Goal: Check status: Check status

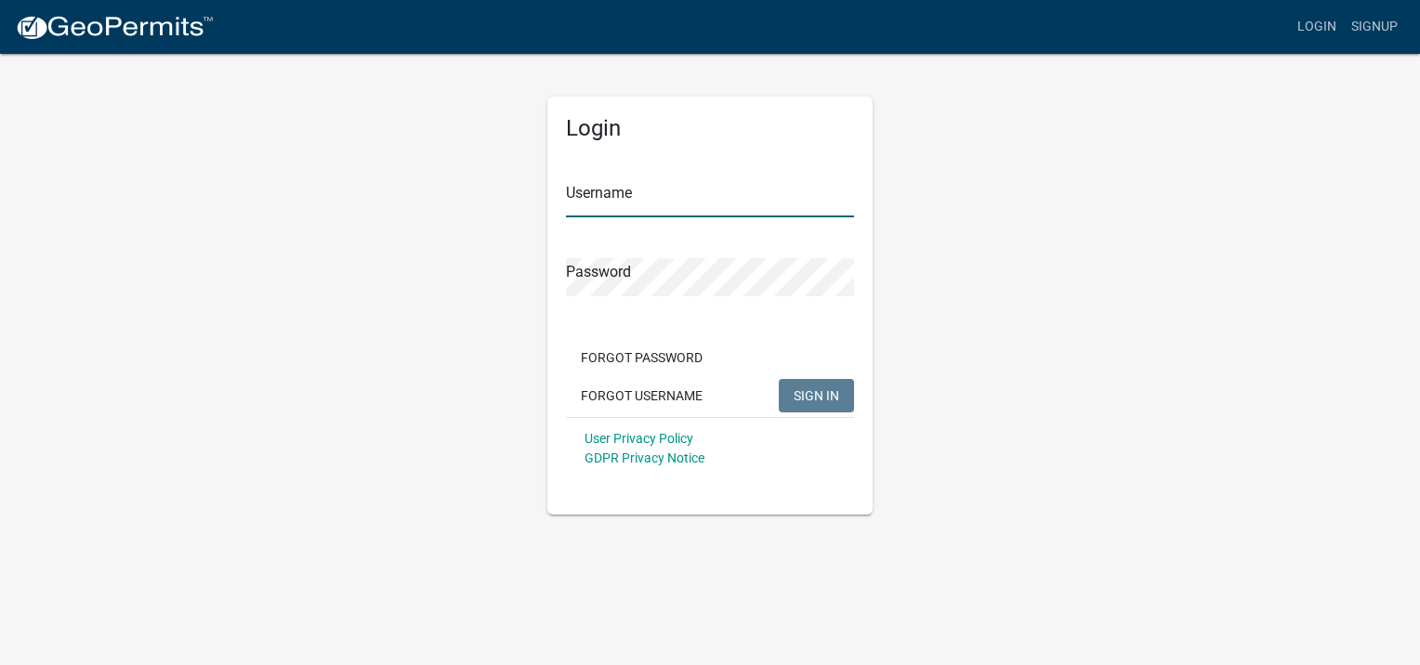
type input "LREID"
click at [825, 400] on span "SIGN IN" at bounding box center [816, 394] width 46 height 15
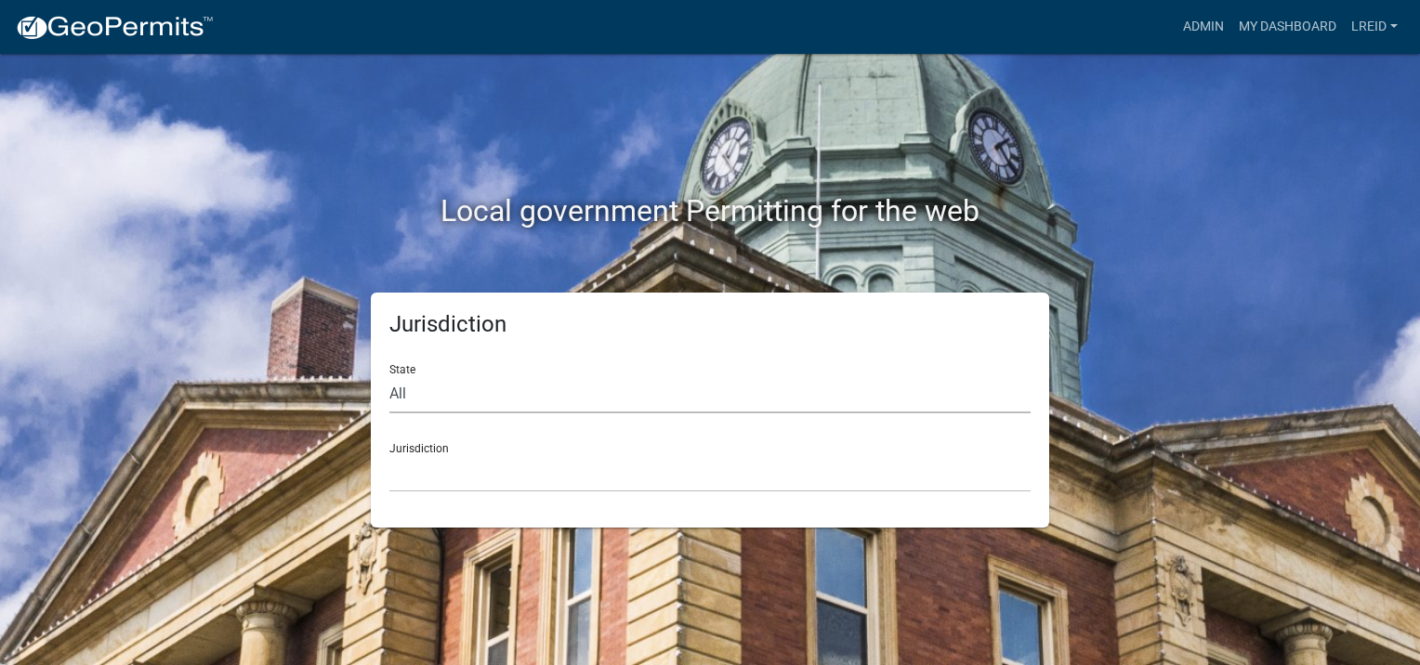
click at [425, 399] on select "All Colorado Georgia Indiana Iowa Kansas Minnesota Ohio South Carolina Wisconsin" at bounding box center [709, 394] width 641 height 38
select select "[US_STATE]"
click at [389, 375] on select "All Colorado Georgia Indiana Iowa Kansas Minnesota Ohio South Carolina Wisconsin" at bounding box center [709, 394] width 641 height 38
click at [425, 475] on select "City of Bainbridge, Georgia Cook County, Georgia Crawford County, Georgia Gilme…" at bounding box center [709, 473] width 641 height 38
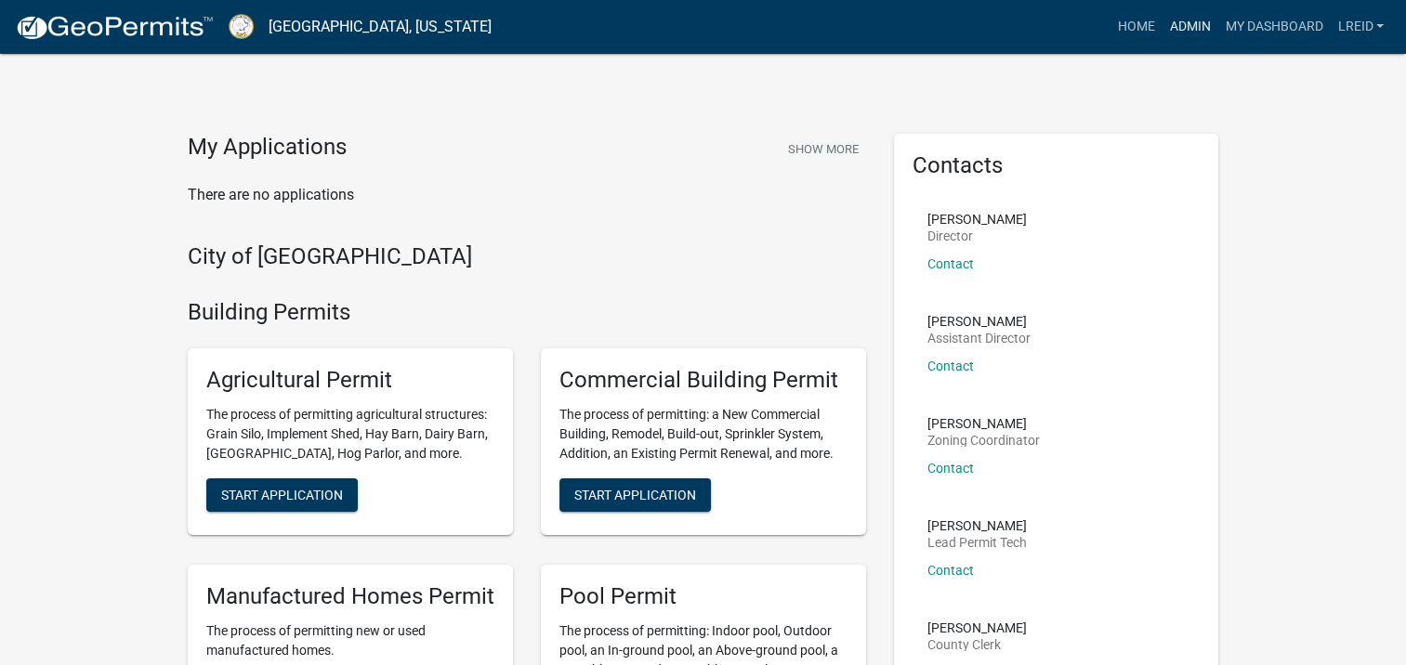
click at [1200, 22] on link "Admin" at bounding box center [1189, 26] width 56 height 35
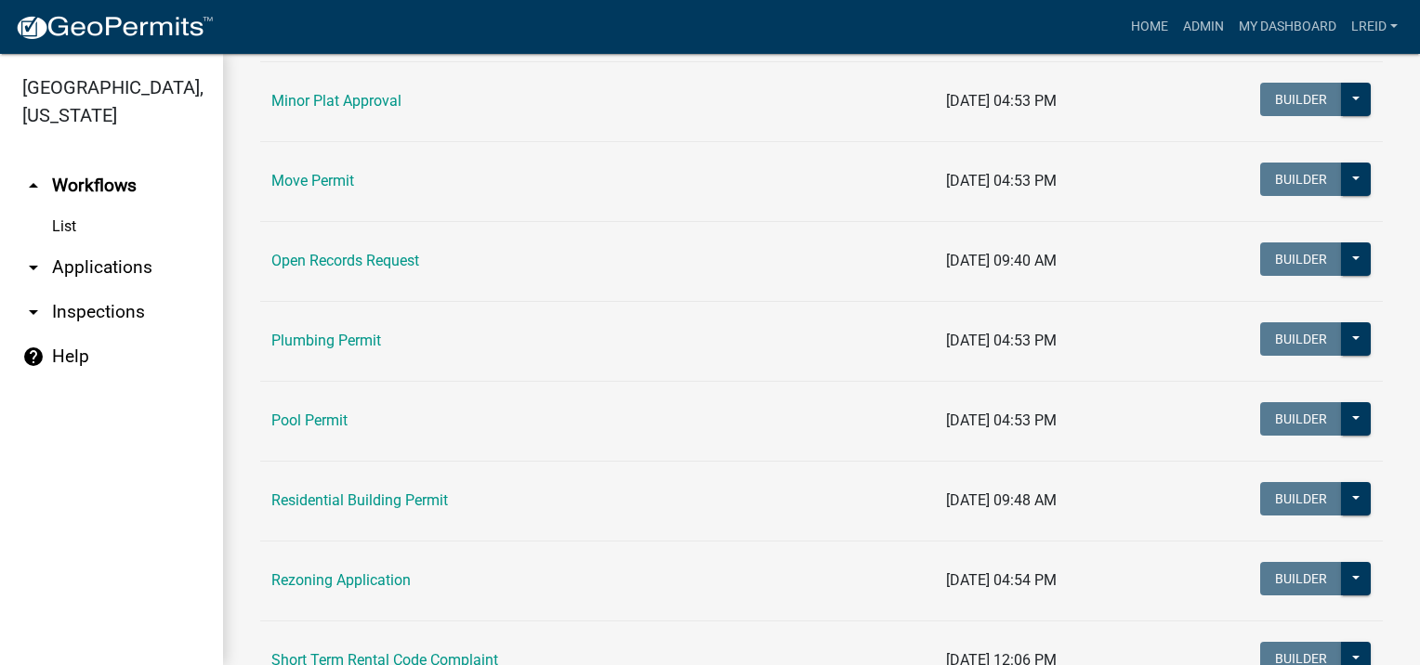
scroll to position [2168, 0]
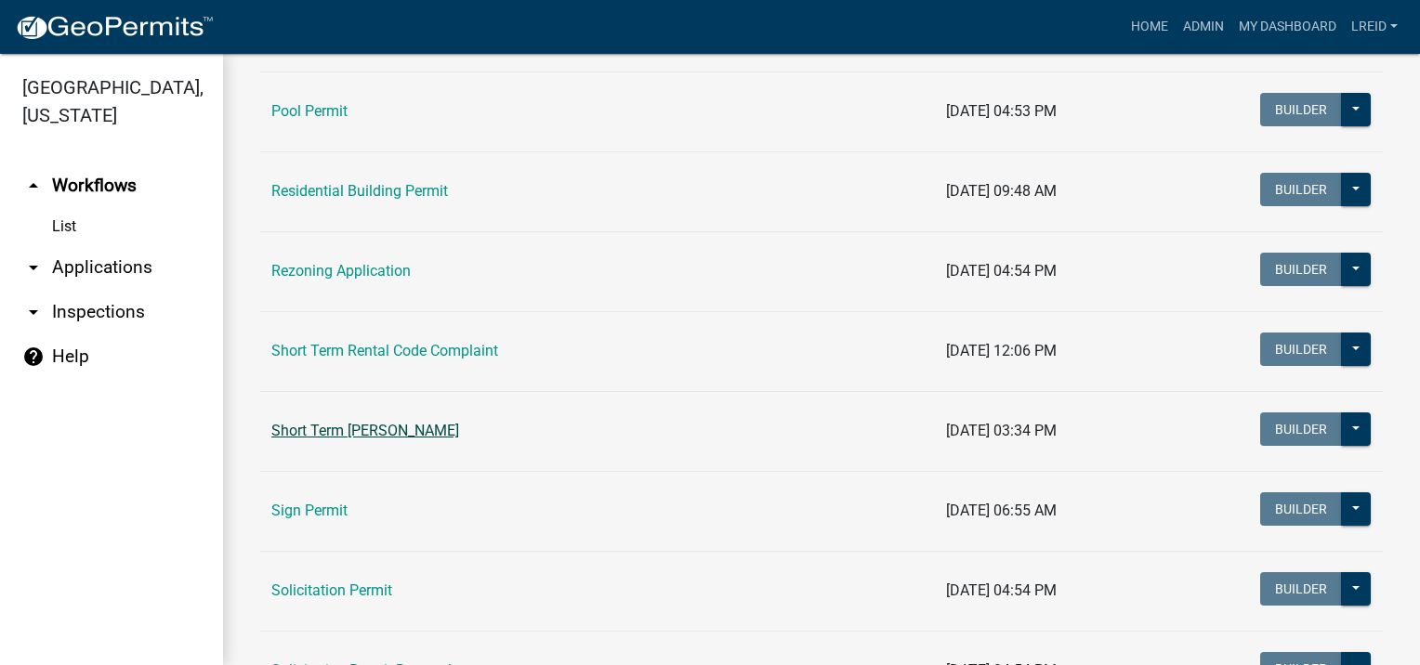
click at [447, 426] on link "Short Term [PERSON_NAME]" at bounding box center [365, 431] width 188 height 18
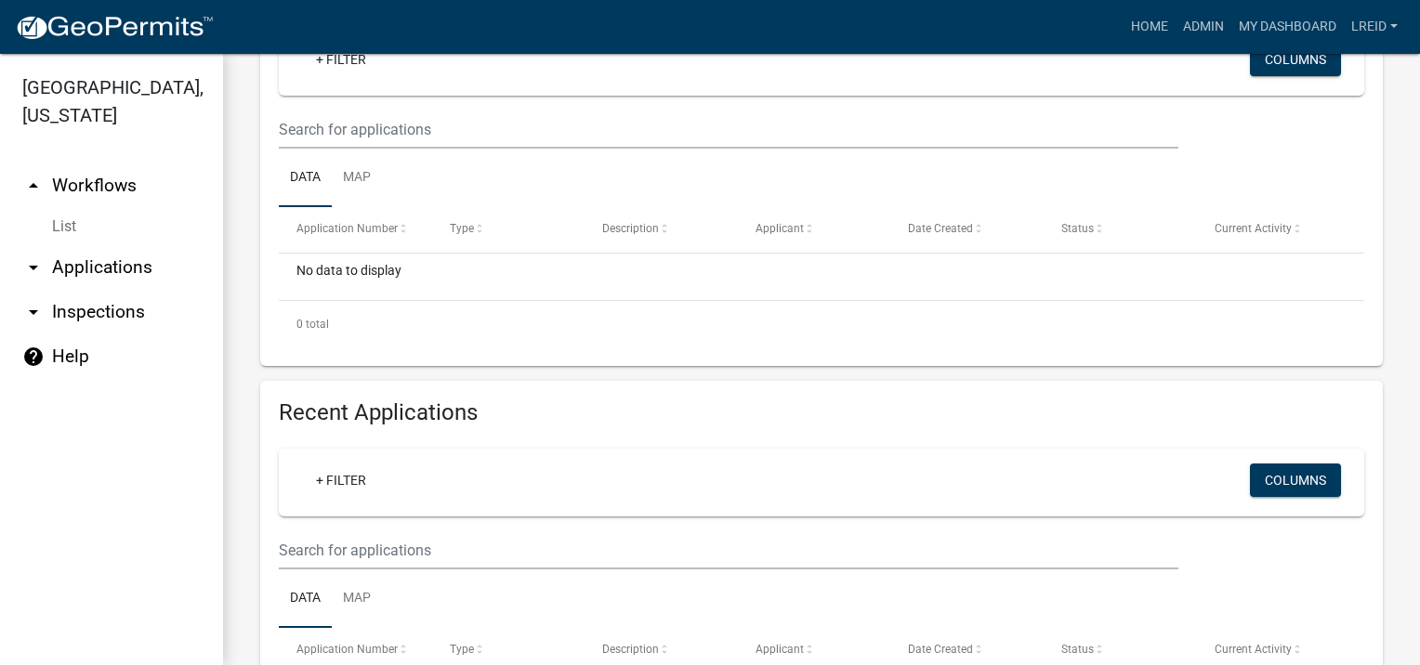
scroll to position [309, 0]
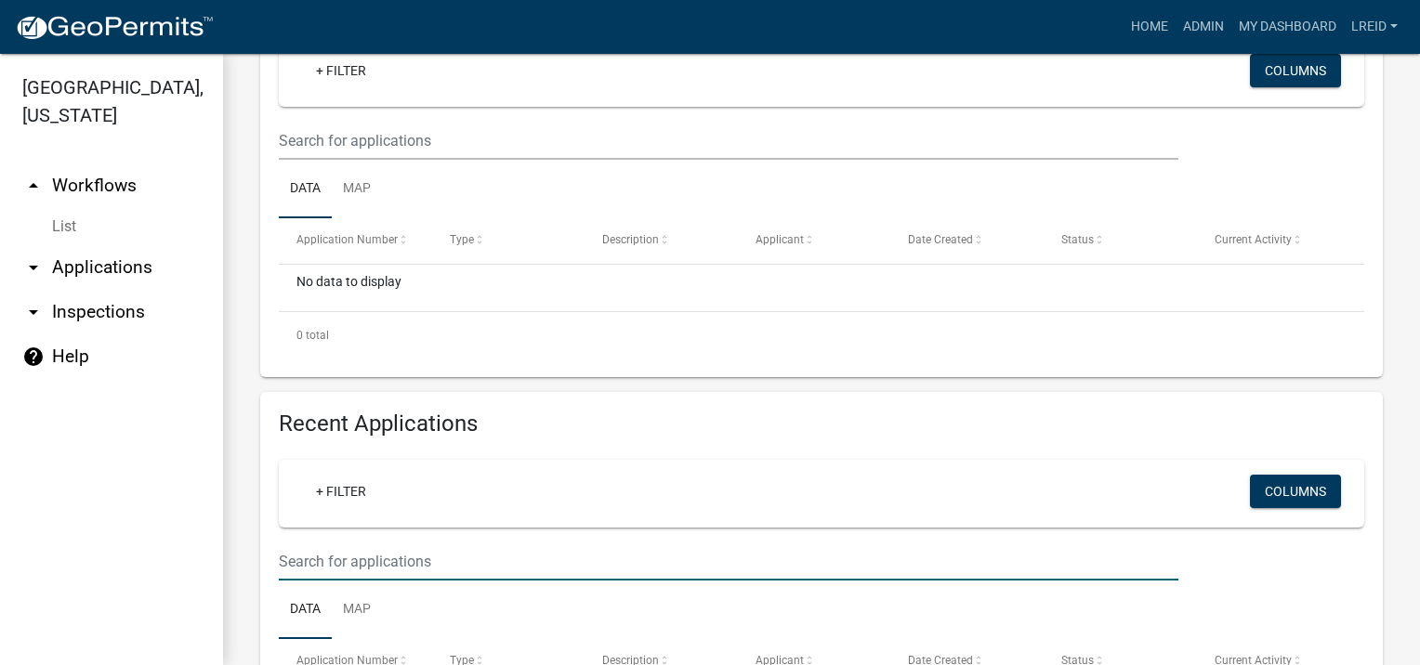
click at [409, 160] on input "text" at bounding box center [728, 141] width 899 height 38
type input "102b075"
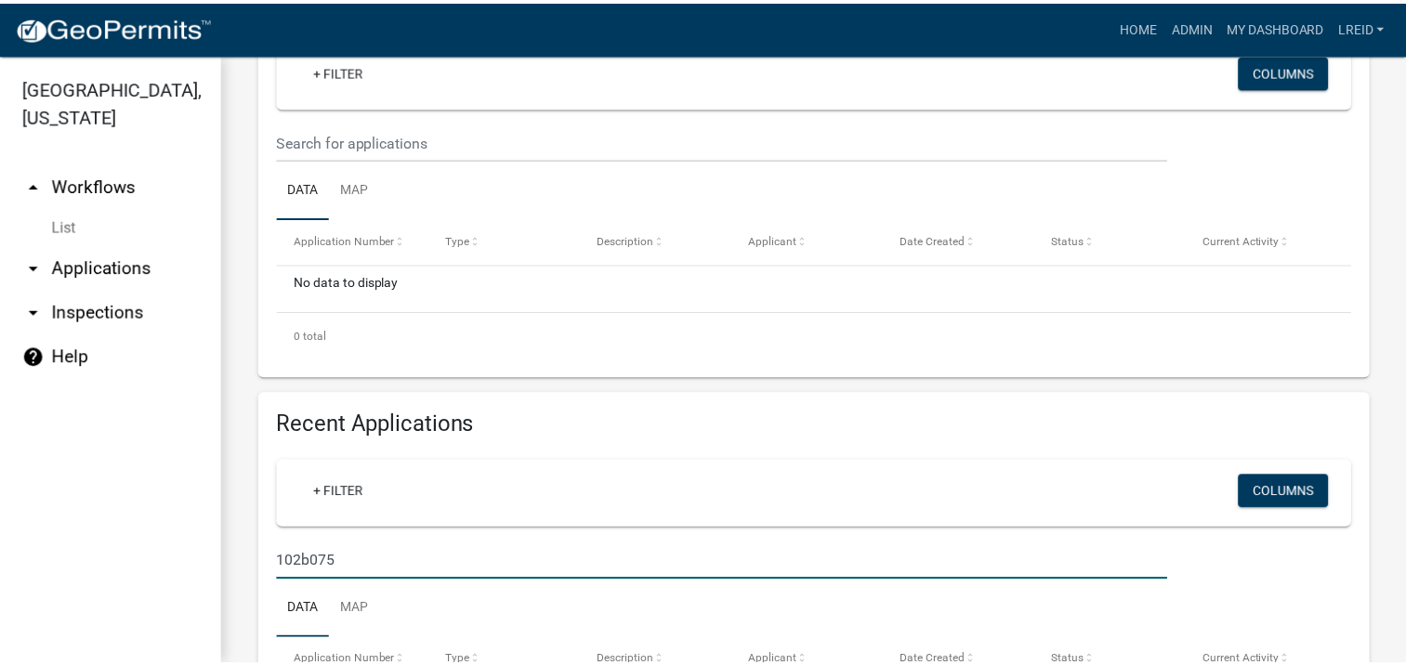
scroll to position [619, 0]
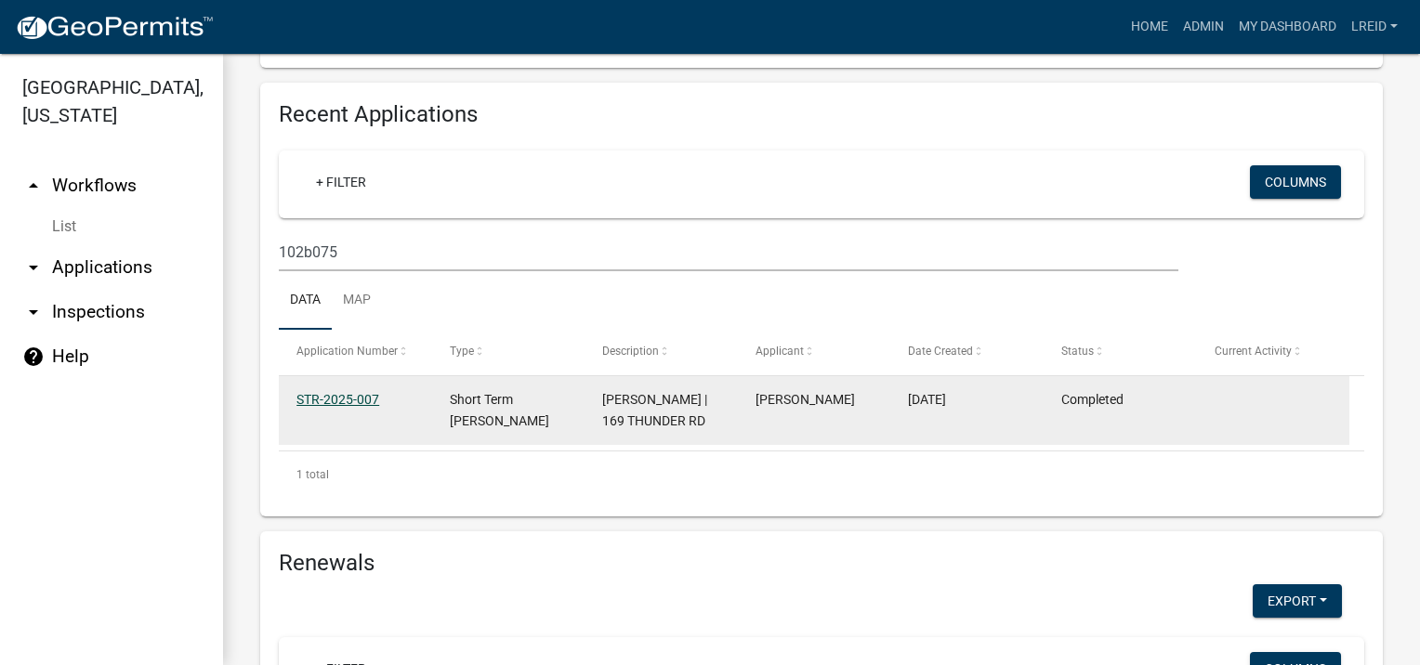
click at [342, 398] on link "STR-2025-007" at bounding box center [337, 399] width 83 height 15
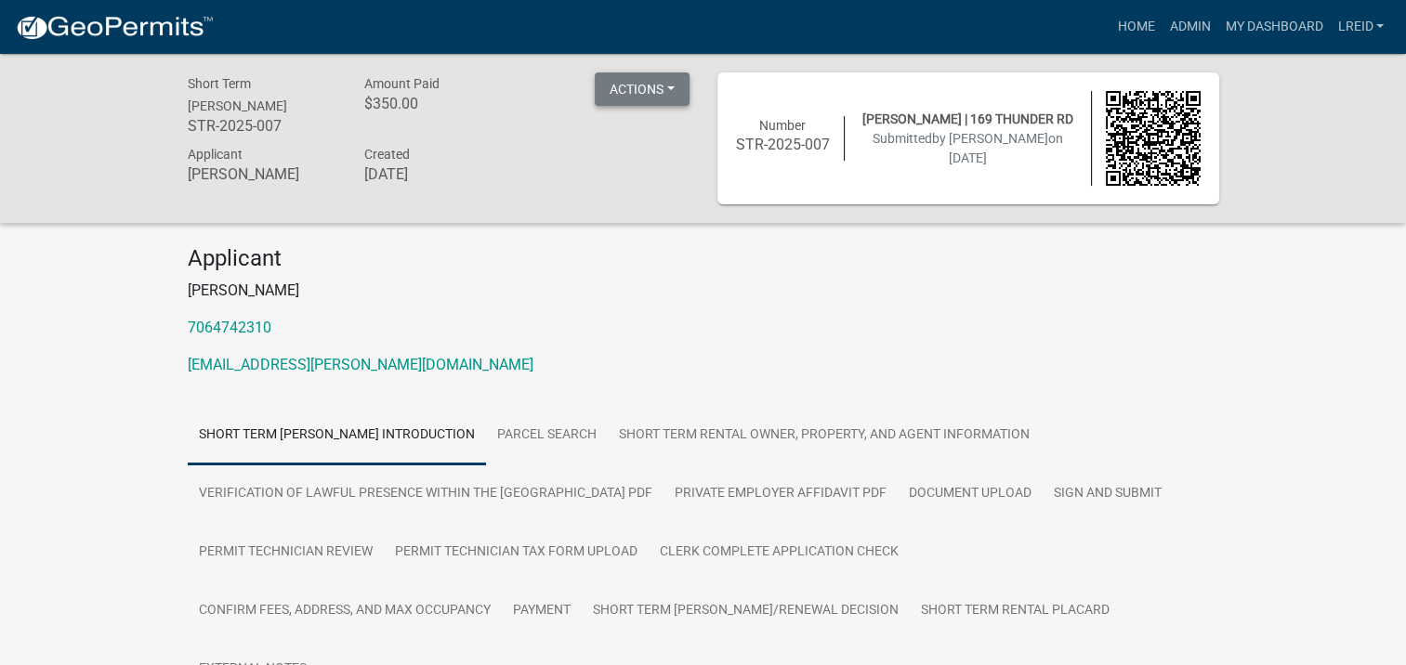
click at [669, 87] on button "Actions" at bounding box center [642, 88] width 95 height 33
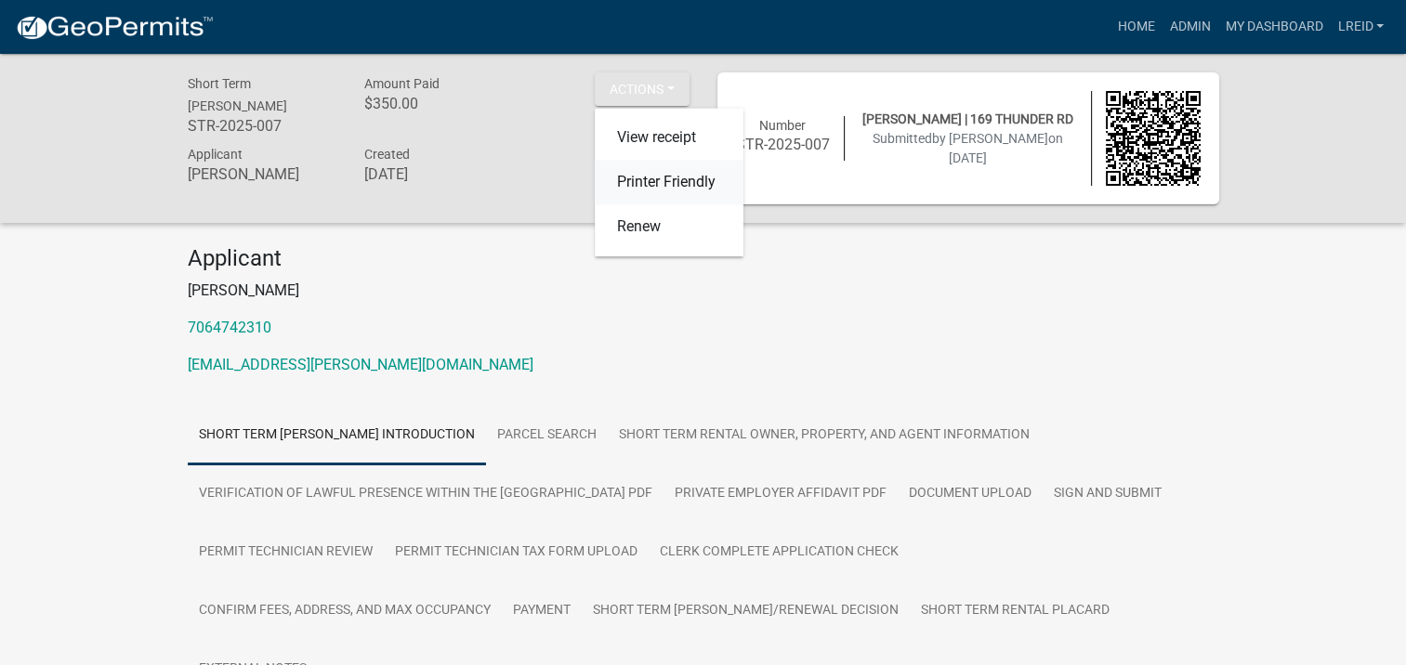
click at [680, 179] on link "Printer Friendly" at bounding box center [669, 183] width 149 height 45
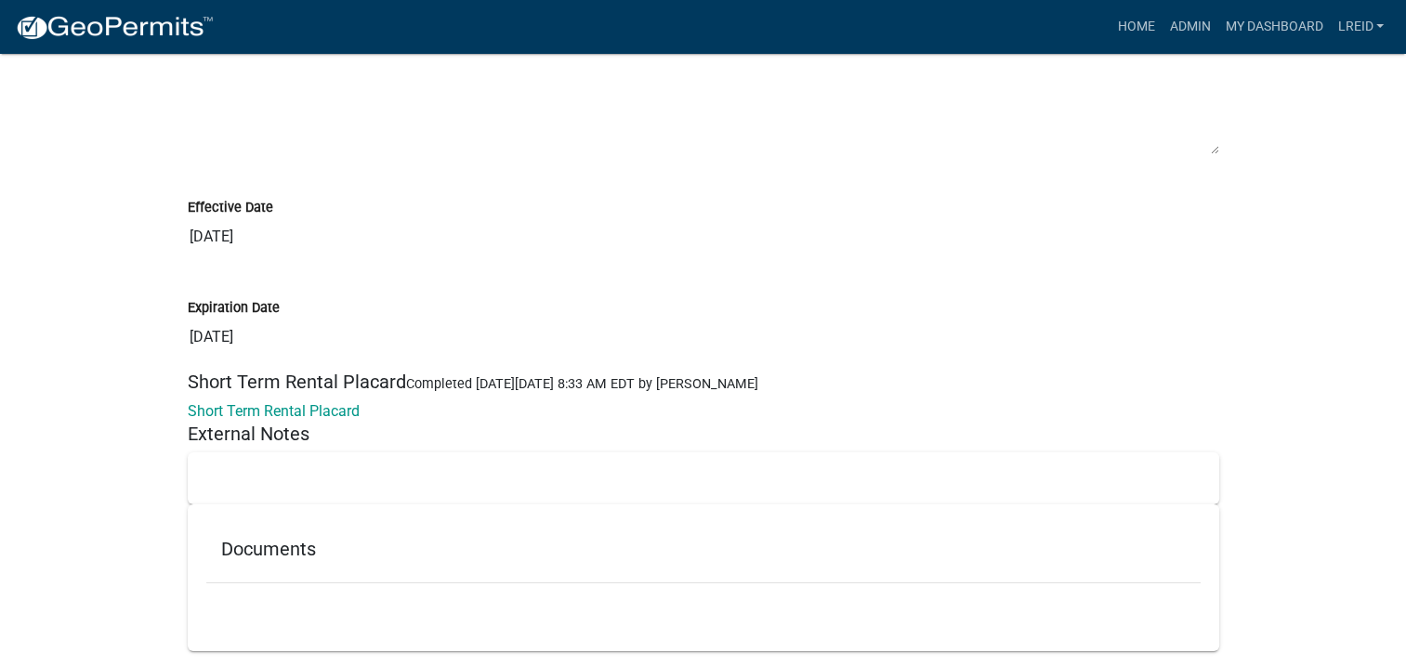
scroll to position [13737, 0]
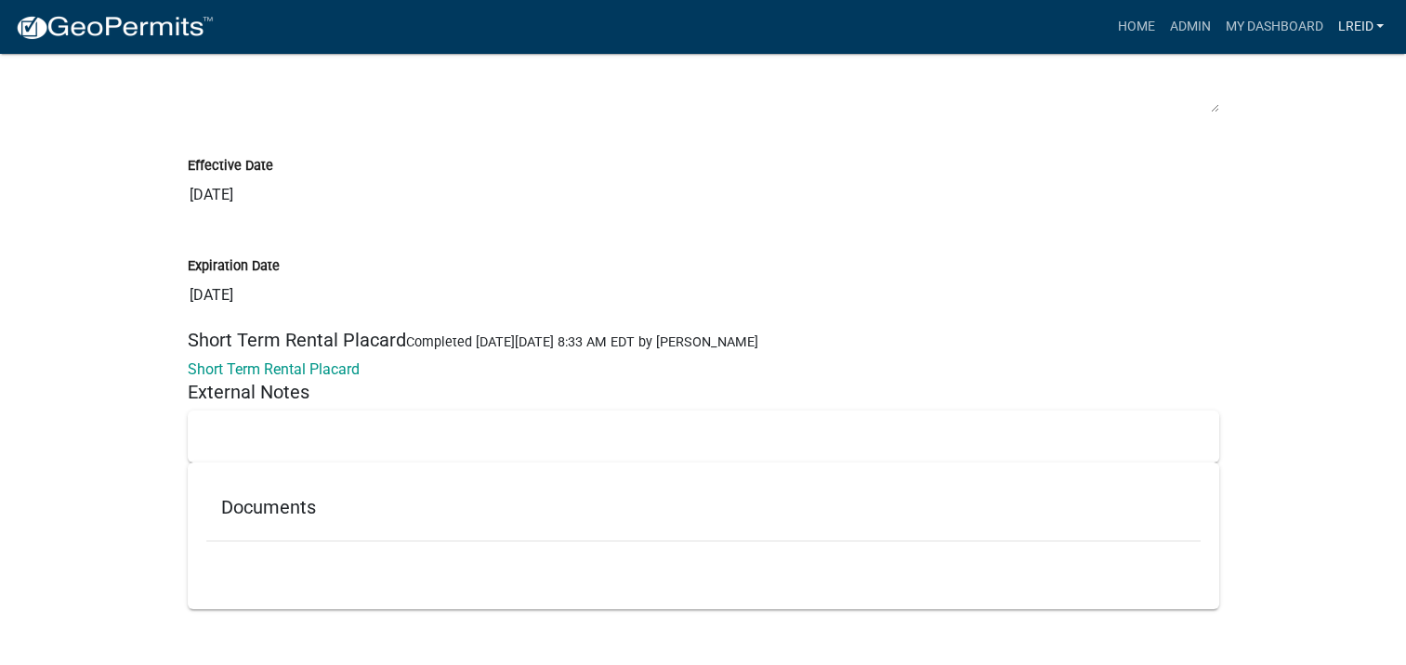
click at [1349, 25] on link "LREID" at bounding box center [1360, 26] width 61 height 35
click at [1305, 178] on link "Logout" at bounding box center [1316, 181] width 149 height 45
